Goal: Obtain resource: Obtain resource

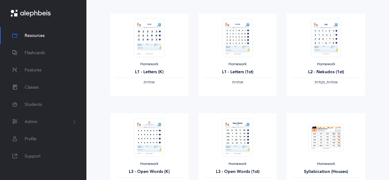
scroll to position [176, 0]
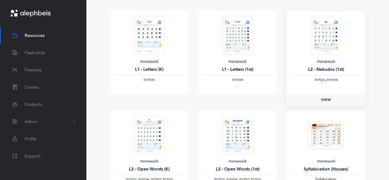
click at [332, 95] on link "View" at bounding box center [325, 99] width 78 height 12
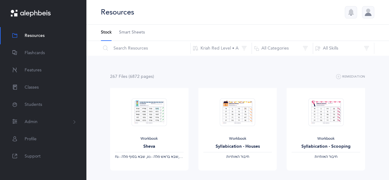
click at [149, 106] on img at bounding box center [149, 112] width 35 height 28
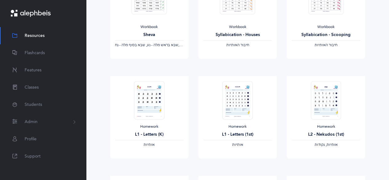
scroll to position [112, 0]
click at [237, 111] on img at bounding box center [237, 100] width 30 height 38
click at [237, 161] on span "View" at bounding box center [237, 164] width 10 height 6
